Goal: Entertainment & Leisure: Browse casually

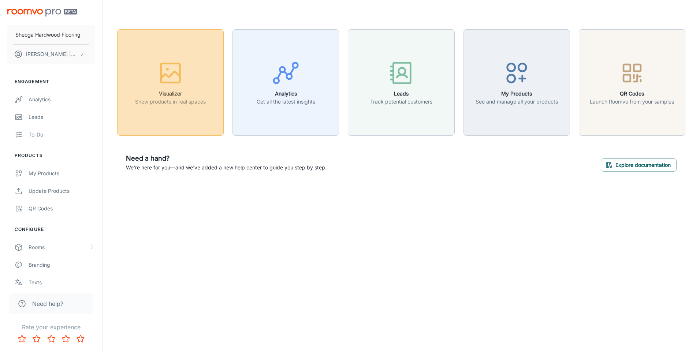
click at [169, 74] on icon "button" at bounding box center [170, 72] width 27 height 27
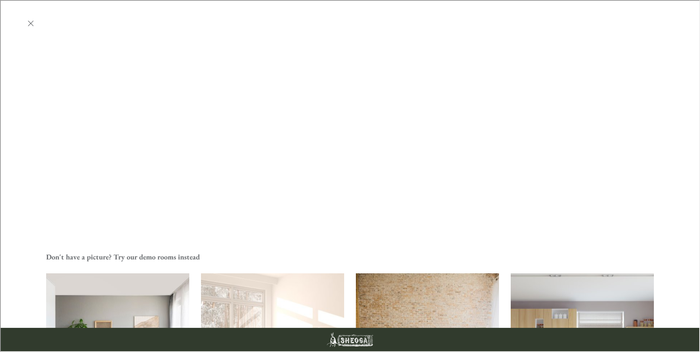
scroll to position [208, 0]
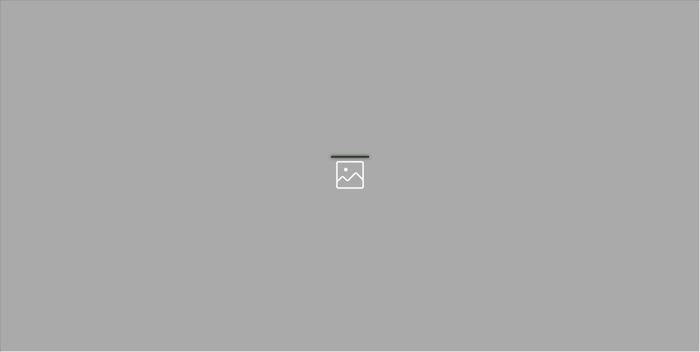
scroll to position [0, 0]
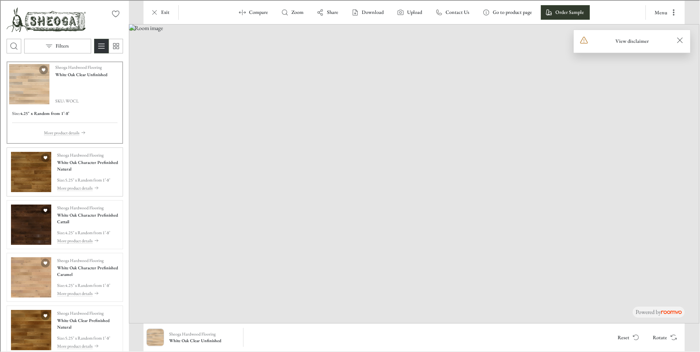
click at [35, 178] on img "See White Oak Character Prefinished Natural in the room" at bounding box center [30, 171] width 40 height 40
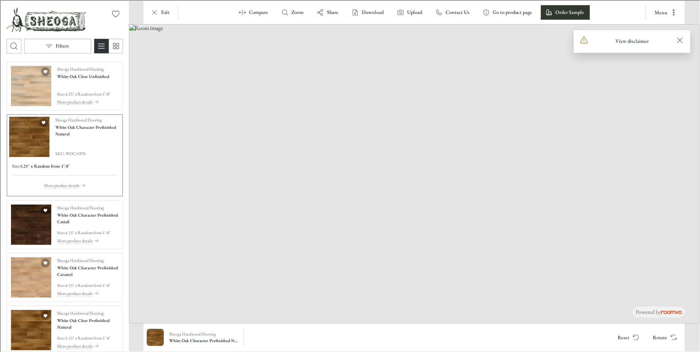
drag, startPoint x: 484, startPoint y: 249, endPoint x: 398, endPoint y: 216, distance: 92.9
click at [398, 216] on img at bounding box center [413, 172] width 570 height 299
click at [30, 213] on img "See White Oak Character Prefinished Cattail in the room" at bounding box center [30, 224] width 40 height 40
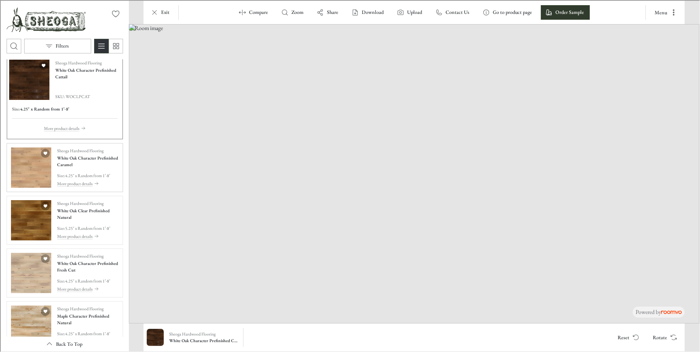
scroll to position [146, 0]
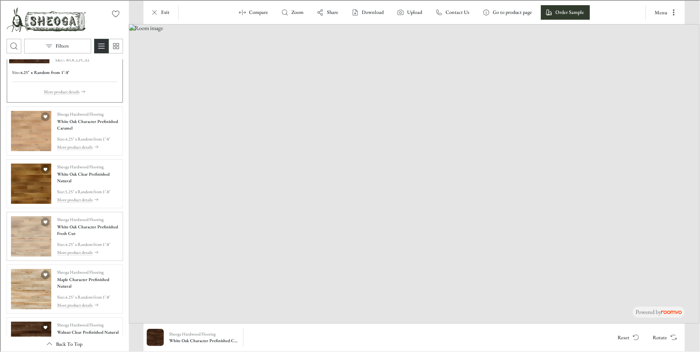
click at [13, 235] on img "See White Oak Character Prefinished Fresh Cut in the room" at bounding box center [30, 236] width 40 height 40
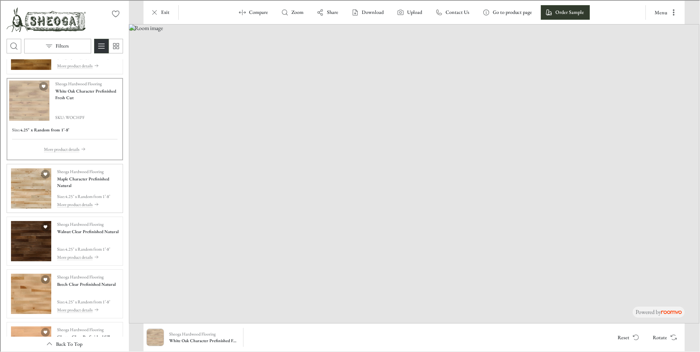
scroll to position [256, 0]
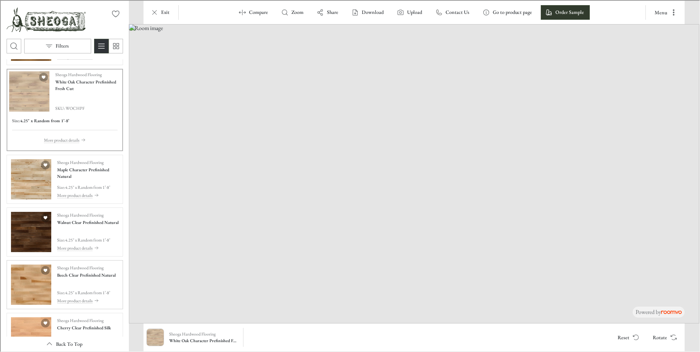
click at [22, 280] on img "See Beech Clear Prefinished Natural in the room" at bounding box center [30, 284] width 40 height 40
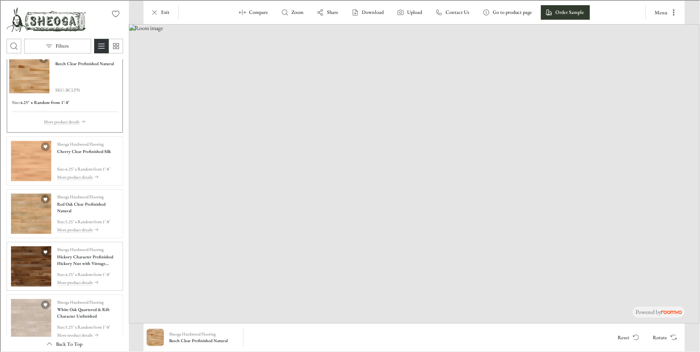
scroll to position [439, 0]
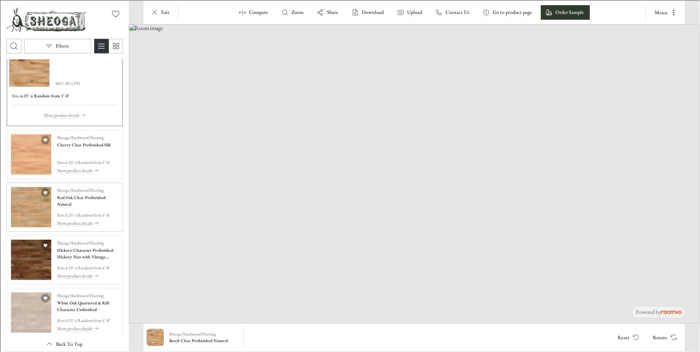
click at [40, 202] on img "See Red Oak Clear Prefinished Natural in the room" at bounding box center [30, 206] width 40 height 40
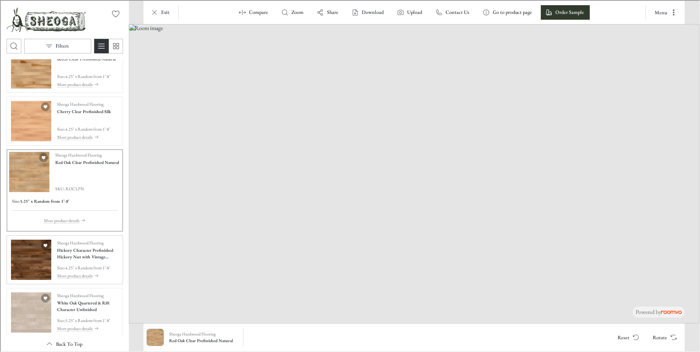
click at [26, 260] on img "See Hickory Character Prefinished Hickory Nut with Vintage Charm Texture in the…" at bounding box center [30, 259] width 40 height 40
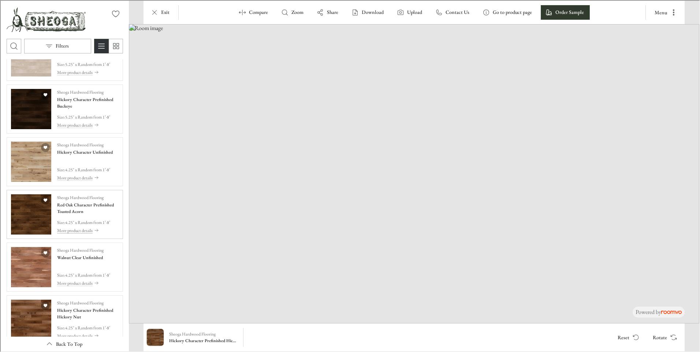
scroll to position [732, 0]
